Goal: Communication & Community: Connect with others

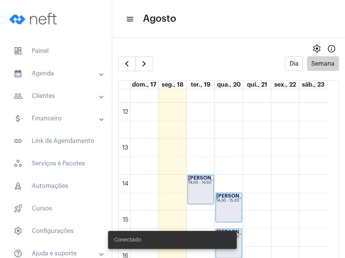
click at [48, 48] on span "dashboard Painel" at bounding box center [55, 51] width 97 height 18
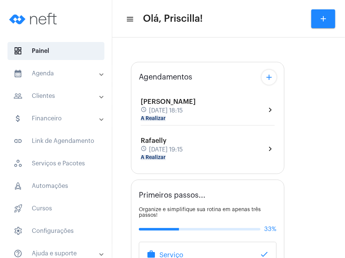
type input "[URL][DOMAIN_NAME]"
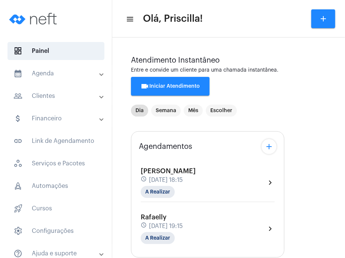
click at [196, 181] on div "schedule [DATE] 18:15" at bounding box center [168, 180] width 55 height 8
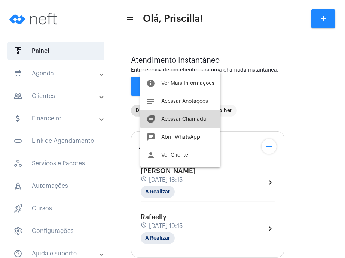
click at [201, 112] on button "duo [PERSON_NAME]" at bounding box center [180, 119] width 80 height 18
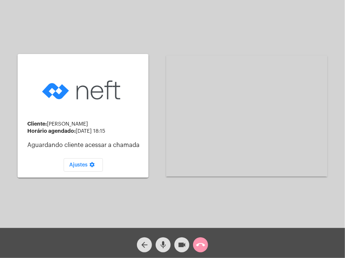
click at [10, 195] on div "Cliente: [PERSON_NAME] agendado: [DATE] 18:15 Aguardando cliente acessar a cham…" at bounding box center [173, 115] width 344 height 228
click at [186, 247] on mat-icon "videocam" at bounding box center [182, 244] width 9 height 9
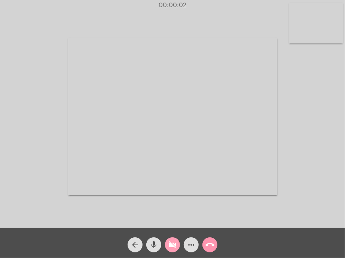
click at [171, 249] on span "videocam_off" at bounding box center [172, 244] width 9 height 15
